Goal: Information Seeking & Learning: Learn about a topic

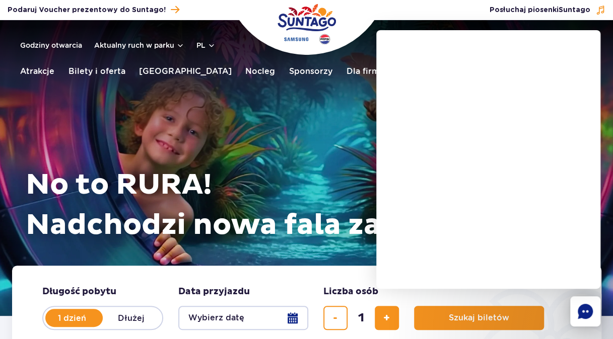
click at [223, 121] on div "No to RURA! Nadchodzi nowa fala zabawy Obejrzyj spot" at bounding box center [307, 155] width 574 height 221
click at [328, 97] on div "No to RURA! Nadchodzi nowa fala zabawy Obejrzyj spot" at bounding box center [307, 155] width 574 height 221
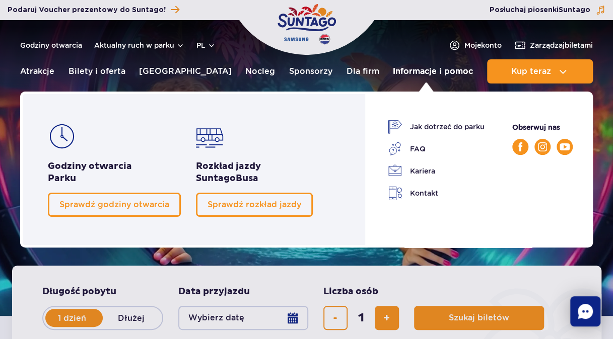
click at [430, 70] on link "Informacje i pomoc" at bounding box center [433, 71] width 80 height 24
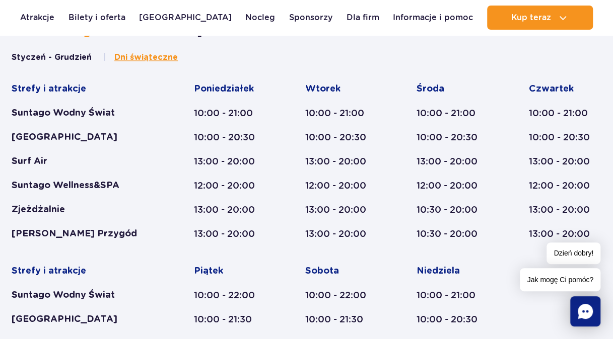
scroll to position [655, 0]
